Goal: Task Accomplishment & Management: Use online tool/utility

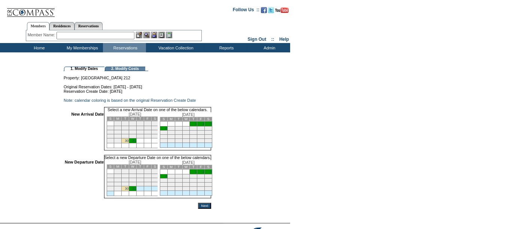
click at [129, 143] on link "30" at bounding box center [127, 141] width 4 height 4
click at [167, 178] on link "4" at bounding box center [167, 177] width 2 height 4
click at [211, 209] on input "Next" at bounding box center [204, 206] width 13 height 6
